Goal: Information Seeking & Learning: Learn about a topic

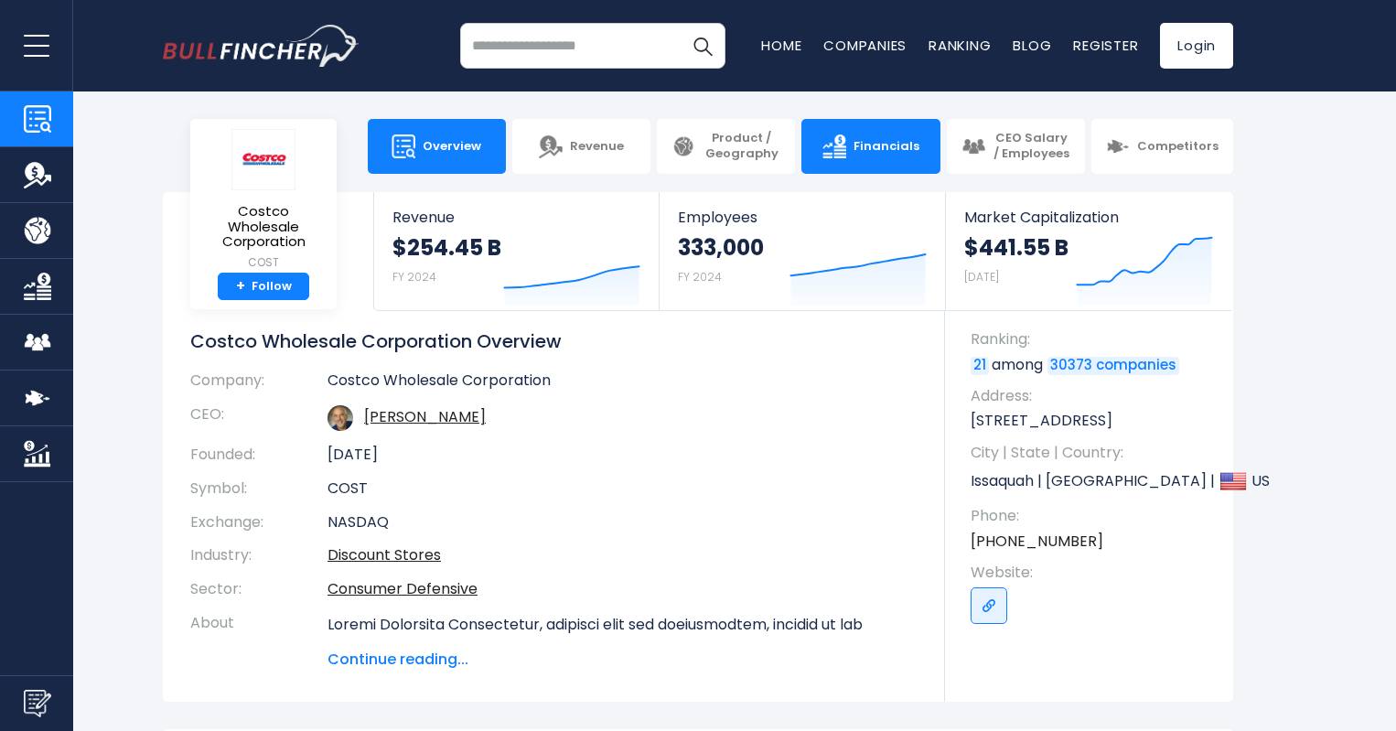
click at [846, 153] on img at bounding box center [834, 146] width 24 height 24
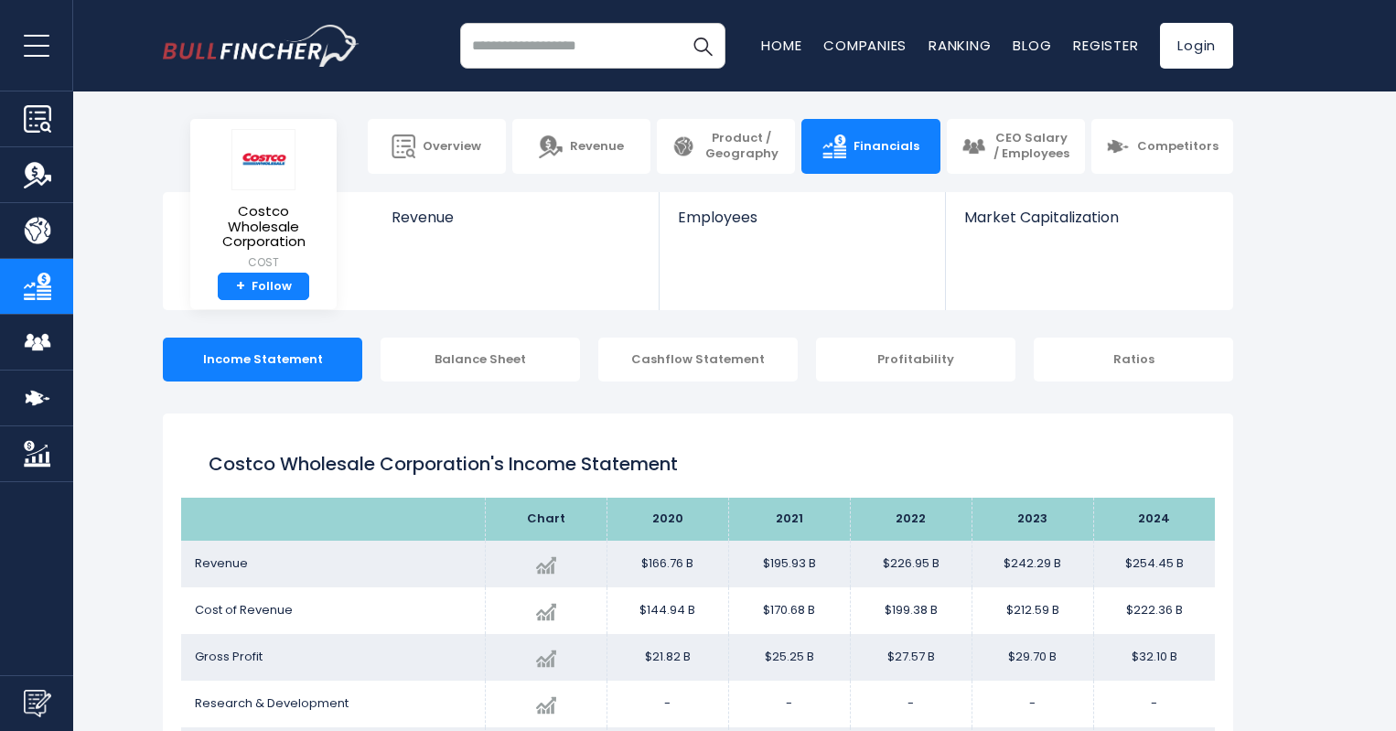
click at [43, 45] on span "open menu" at bounding box center [37, 46] width 26 height 2
